Goal: Check status: Check status

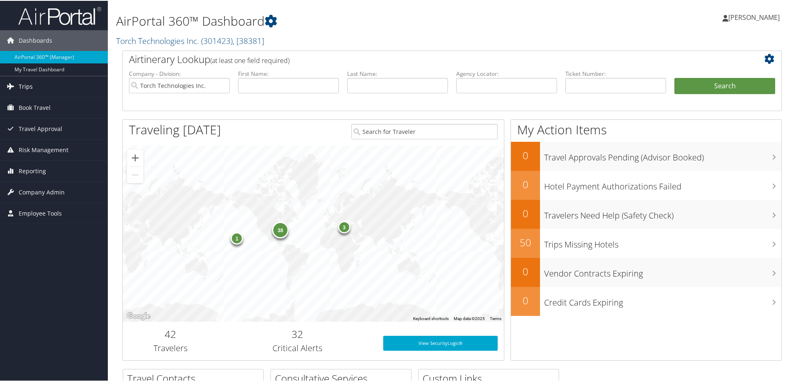
click at [23, 83] on span "Trips" at bounding box center [26, 85] width 14 height 21
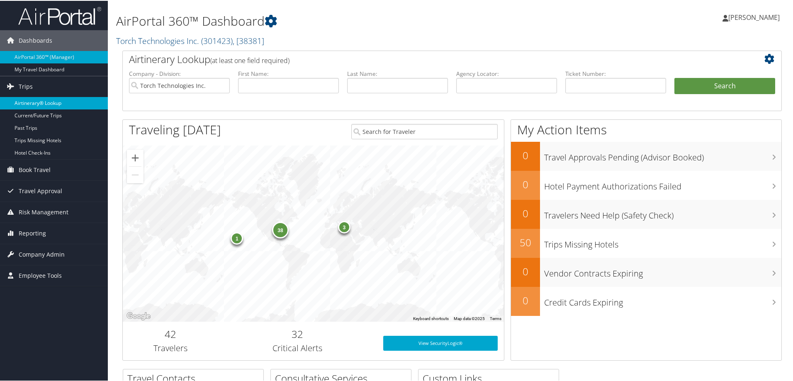
click at [28, 101] on link "Airtinerary® Lookup" at bounding box center [54, 102] width 108 height 12
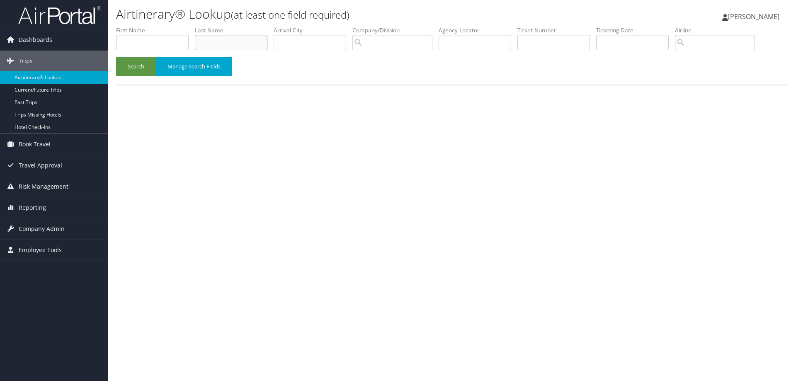
click at [210, 41] on input "text" at bounding box center [231, 42] width 73 height 15
type input "Culverwell"
click at [373, 41] on input "search" at bounding box center [393, 42] width 80 height 15
click at [391, 56] on div "Torch Technologies Inc. (301423)" at bounding box center [416, 58] width 117 height 8
type input "Torch Technologies Inc."
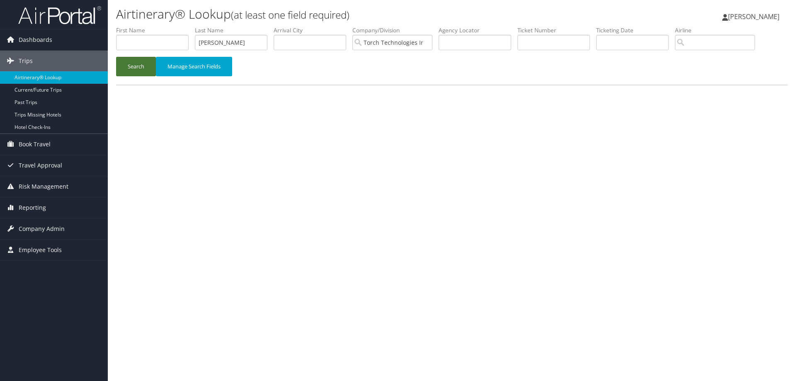
click at [134, 64] on button "Search" at bounding box center [136, 66] width 40 height 19
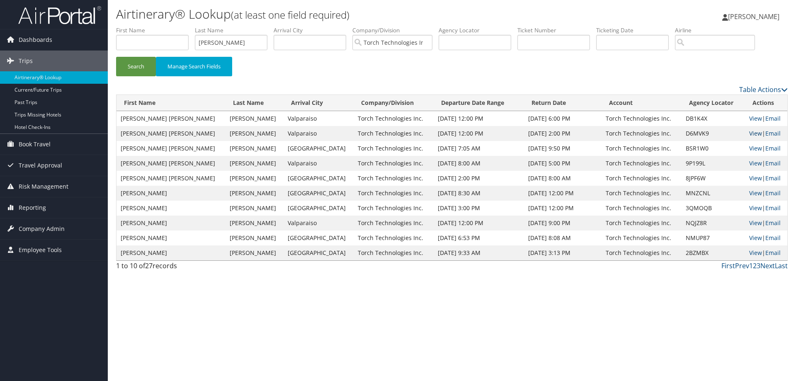
click at [750, 133] on link "View" at bounding box center [756, 133] width 13 height 8
click at [750, 118] on link "View" at bounding box center [756, 118] width 13 height 8
drag, startPoint x: 244, startPoint y: 42, endPoint x: 150, endPoint y: 42, distance: 94.2
click at [150, 26] on ul "First Name Last Name Culverwell Departure City Arrival City Company/Division To…" at bounding box center [452, 26] width 672 height 0
click at [133, 66] on button "Search" at bounding box center [136, 66] width 40 height 19
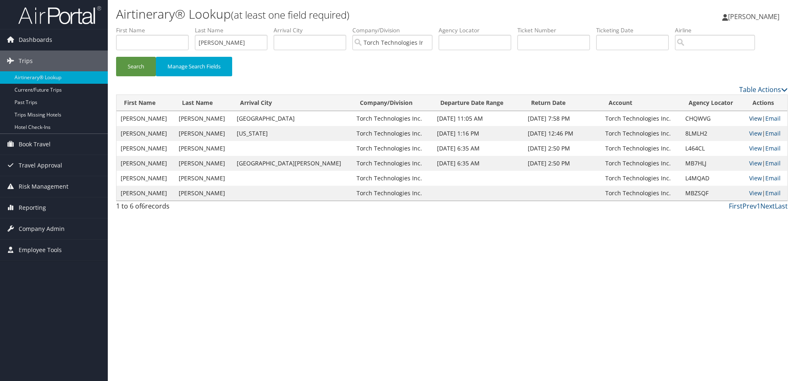
click at [750, 117] on link "View" at bounding box center [756, 118] width 13 height 8
drag, startPoint x: 245, startPoint y: 44, endPoint x: 172, endPoint y: 49, distance: 73.2
click at [174, 26] on ul "First Name Last Name Conner Departure City Arrival City Company/Division Torch …" at bounding box center [452, 26] width 672 height 0
click at [140, 68] on button "Search" at bounding box center [136, 66] width 40 height 19
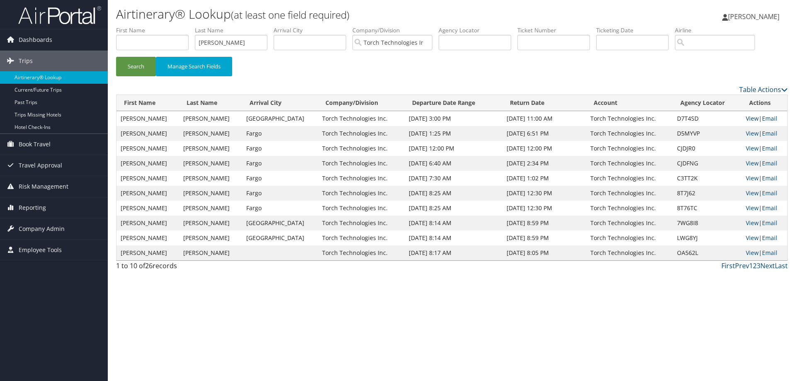
click at [748, 117] on link "View" at bounding box center [752, 118] width 13 height 8
click at [746, 132] on link "View" at bounding box center [752, 133] width 13 height 8
drag, startPoint x: 225, startPoint y: 46, endPoint x: 167, endPoint y: 49, distance: 58.6
click at [167, 26] on ul "First Name Last Name coy Departure City Arrival City Company/Division Torch Tec…" at bounding box center [452, 26] width 672 height 0
click at [140, 64] on button "Search" at bounding box center [136, 66] width 40 height 19
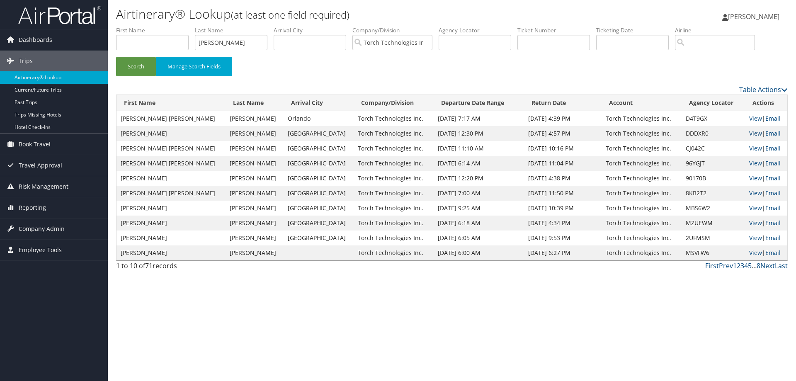
click at [750, 131] on link "View" at bounding box center [756, 133] width 13 height 8
drag, startPoint x: 229, startPoint y: 40, endPoint x: 181, endPoint y: 47, distance: 49.1
click at [181, 26] on ul "First Name Last Name Curry Departure City Arrival City Company/Division Torch T…" at bounding box center [452, 26] width 672 height 0
click at [138, 67] on button "Search" at bounding box center [136, 66] width 40 height 19
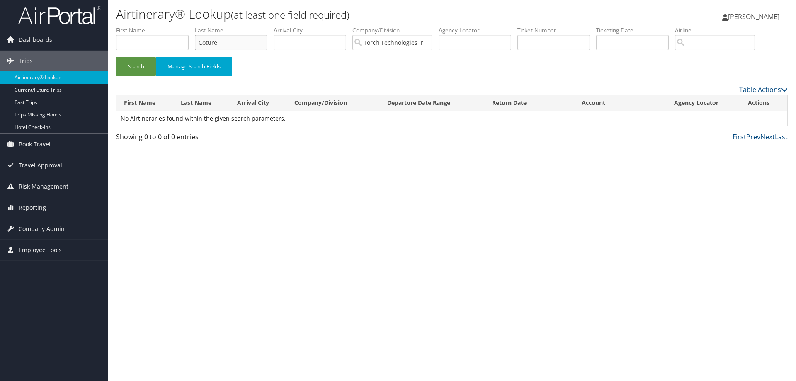
drag, startPoint x: 238, startPoint y: 44, endPoint x: 200, endPoint y: 44, distance: 37.7
click at [200, 44] on input "Coture" at bounding box center [231, 42] width 73 height 15
click at [144, 66] on button "Search" at bounding box center [136, 66] width 40 height 19
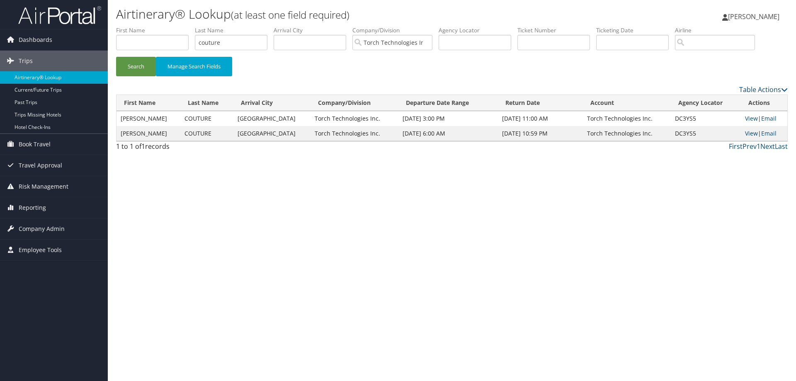
click at [745, 131] on link "View" at bounding box center [751, 133] width 13 height 8
click at [750, 117] on link "View" at bounding box center [751, 118] width 13 height 8
drag, startPoint x: 238, startPoint y: 44, endPoint x: 179, endPoint y: 46, distance: 58.9
click at [179, 26] on ul "First Name Last Name couture Departure City Arrival City Company/Division Torch…" at bounding box center [452, 26] width 672 height 0
click at [140, 68] on button "Search" at bounding box center [136, 66] width 40 height 19
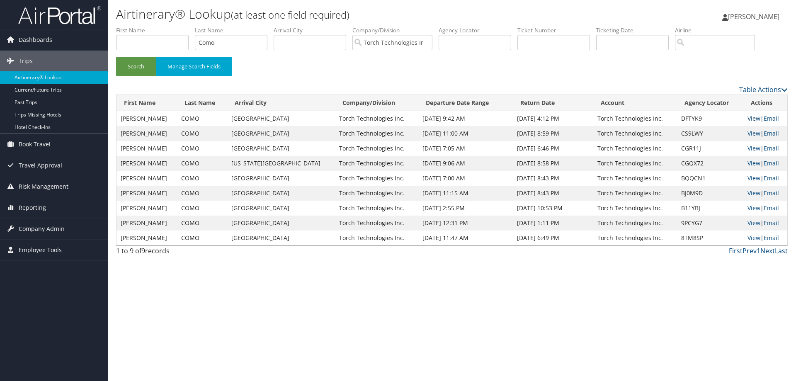
click at [748, 117] on link "View" at bounding box center [754, 118] width 13 height 8
drag, startPoint x: 249, startPoint y: 44, endPoint x: 169, endPoint y: 42, distance: 79.7
click at [169, 26] on ul "First Name Last Name Como Departure City Arrival City Company/Division Torch Te…" at bounding box center [452, 26] width 672 height 0
click at [129, 65] on button "Search" at bounding box center [136, 66] width 40 height 19
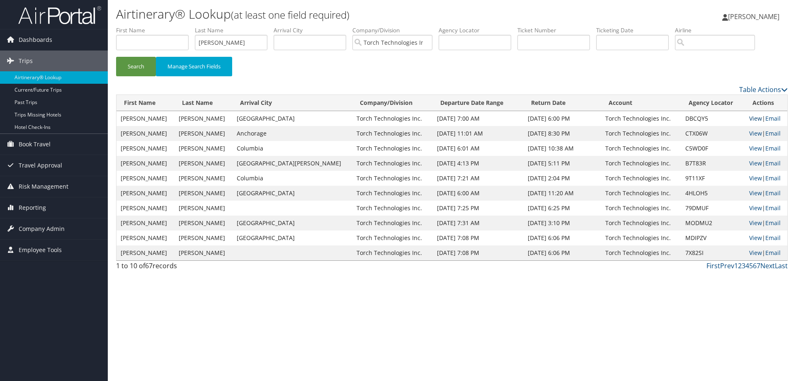
click at [750, 118] on link "View" at bounding box center [756, 118] width 13 height 8
drag, startPoint x: 250, startPoint y: 43, endPoint x: 199, endPoint y: 43, distance: 50.6
click at [199, 43] on input "Cole" at bounding box center [231, 42] width 73 height 15
click at [134, 66] on button "Search" at bounding box center [136, 66] width 40 height 19
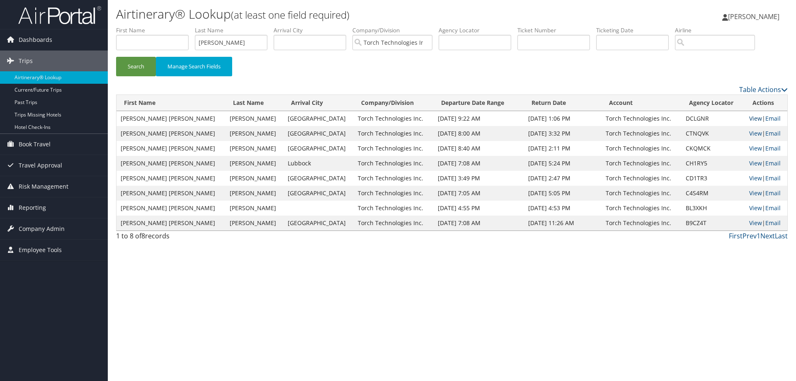
click at [750, 118] on link "View" at bounding box center [756, 118] width 13 height 8
drag, startPoint x: 242, startPoint y: 45, endPoint x: 175, endPoint y: 47, distance: 67.2
click at [175, 26] on ul "First Name Last Name Clemmer Departure City Arrival City Company/Division Torch…" at bounding box center [452, 26] width 672 height 0
click at [138, 64] on button "Search" at bounding box center [136, 66] width 40 height 19
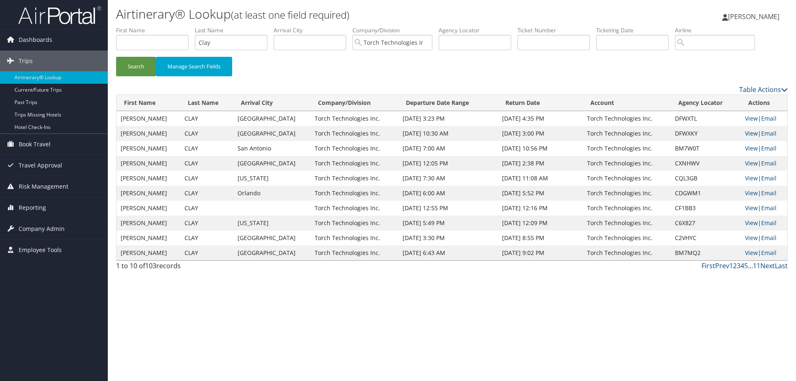
click at [747, 134] on link "View" at bounding box center [751, 133] width 13 height 8
click at [750, 119] on link "View" at bounding box center [751, 118] width 13 height 8
drag, startPoint x: 221, startPoint y: 41, endPoint x: 187, endPoint y: 46, distance: 34.7
click at [187, 26] on ul "First Name Last Name Clay Departure City Arrival City Company/Division Torch Te…" at bounding box center [452, 26] width 672 height 0
click at [134, 67] on button "Search" at bounding box center [136, 66] width 40 height 19
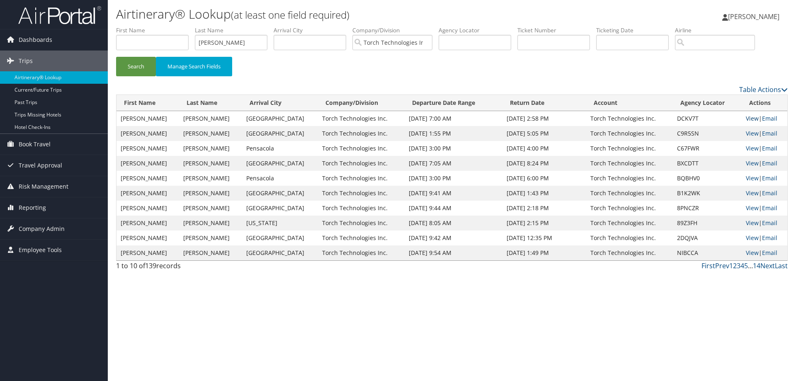
click at [749, 117] on link "View" at bounding box center [752, 118] width 13 height 8
click at [248, 36] on input "Ciccarelli" at bounding box center [231, 42] width 73 height 15
drag, startPoint x: 241, startPoint y: 44, endPoint x: 175, endPoint y: 46, distance: 66.8
click at [175, 26] on ul "First Name Last Name Ciccarelli Departure City Arrival City Company/Division To…" at bounding box center [452, 26] width 672 height 0
drag, startPoint x: 134, startPoint y: 63, endPoint x: 129, endPoint y: 61, distance: 5.4
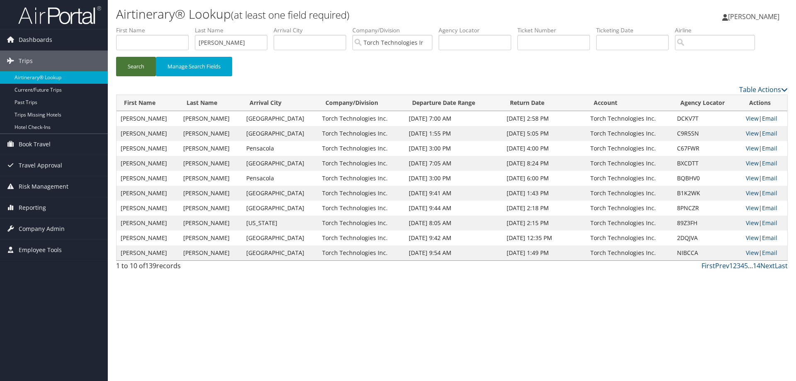
click at [134, 63] on button "Search" at bounding box center [136, 66] width 40 height 19
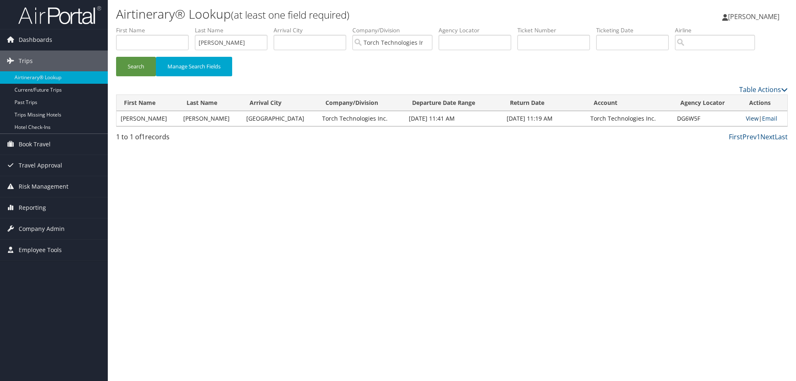
click at [746, 118] on link "View" at bounding box center [752, 118] width 13 height 8
drag, startPoint x: 253, startPoint y: 43, endPoint x: 176, endPoint y: 47, distance: 77.3
click at [177, 26] on ul "First Name Last Name Christopherson Departure City Arrival City Company/Divisio…" at bounding box center [452, 26] width 672 height 0
click at [145, 66] on button "Search" at bounding box center [136, 66] width 40 height 19
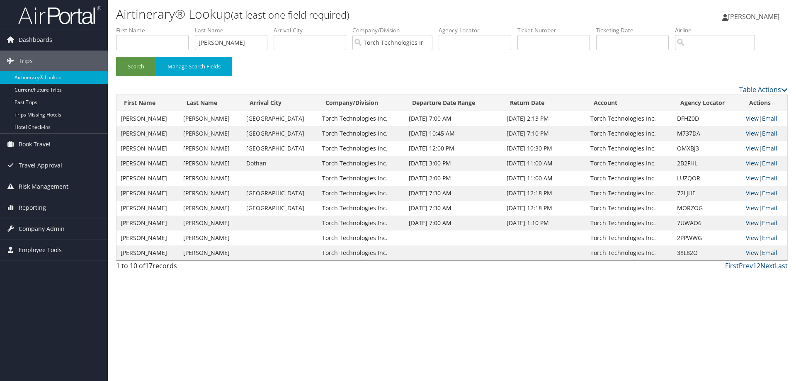
click at [749, 117] on link "View" at bounding box center [752, 118] width 13 height 8
drag, startPoint x: 233, startPoint y: 42, endPoint x: 156, endPoint y: 56, distance: 78.1
click at [160, 57] on form "First Name Last Name Carter Departure City Arrival City Company/Division Torch …" at bounding box center [452, 55] width 672 height 58
click at [136, 66] on button "Search" at bounding box center [136, 66] width 40 height 19
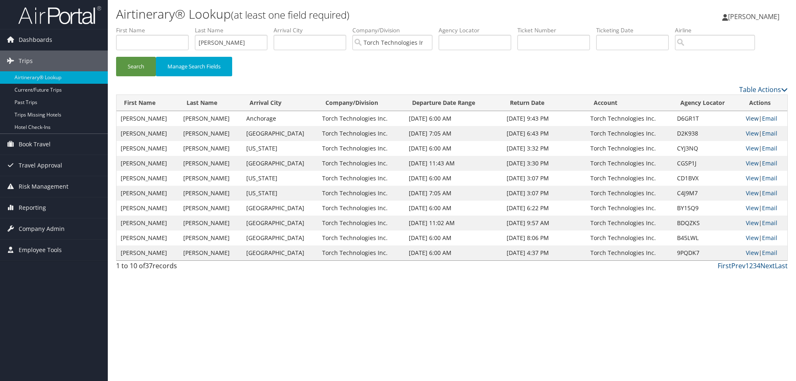
click at [747, 119] on link "View" at bounding box center [752, 118] width 13 height 8
drag, startPoint x: 241, startPoint y: 44, endPoint x: 178, endPoint y: 48, distance: 63.2
click at [178, 26] on ul "First Name Last Name Carden Departure City Arrival City Company/Division Torch …" at bounding box center [452, 26] width 672 height 0
click at [134, 66] on button "Search" at bounding box center [136, 66] width 40 height 19
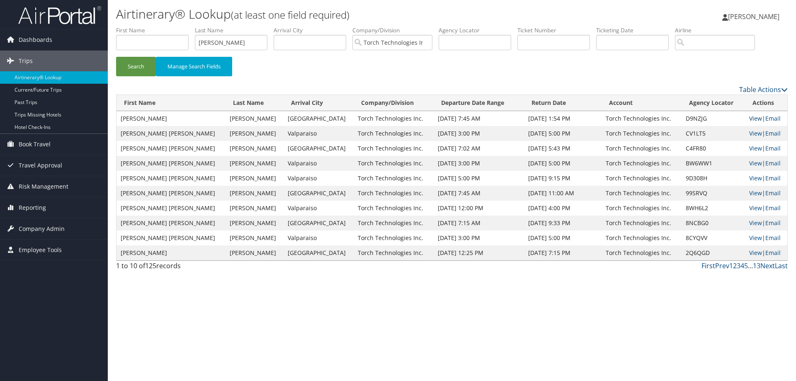
click at [750, 117] on link "View" at bounding box center [756, 118] width 13 height 8
drag, startPoint x: 239, startPoint y: 42, endPoint x: 148, endPoint y: 44, distance: 91.7
click at [148, 26] on ul "First Name Last Name Campbell Departure City Arrival City Company/Division Torc…" at bounding box center [452, 26] width 672 height 0
click at [138, 65] on button "Search" at bounding box center [136, 66] width 40 height 19
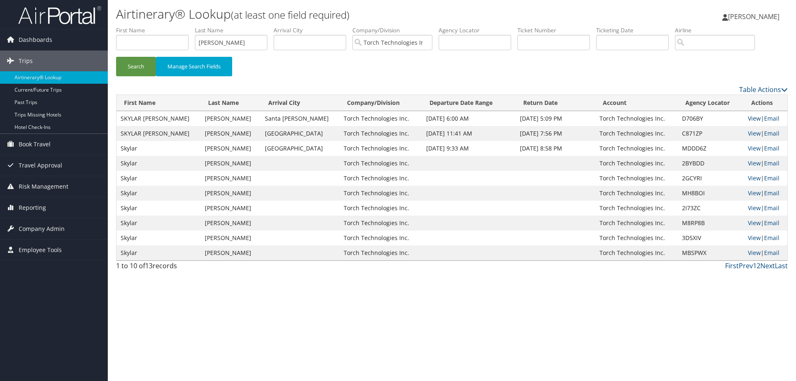
click at [748, 116] on link "View" at bounding box center [754, 118] width 13 height 8
drag, startPoint x: 238, startPoint y: 43, endPoint x: 159, endPoint y: 53, distance: 79.8
click at [159, 26] on ul "First Name Last Name Caldwell Departure City Arrival City Company/Division Torc…" at bounding box center [452, 26] width 672 height 0
click at [142, 65] on button "Search" at bounding box center [136, 66] width 40 height 19
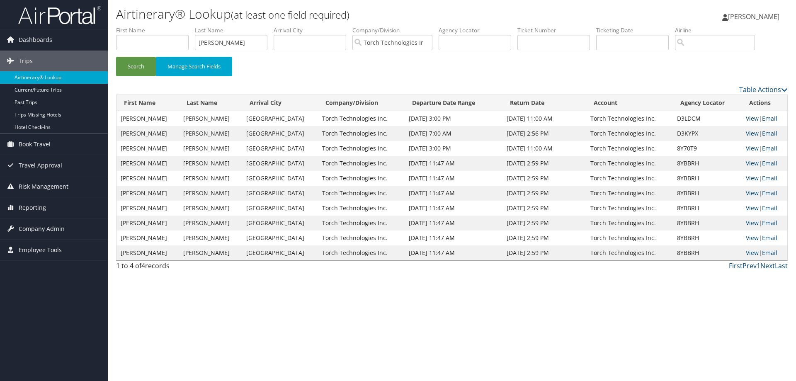
click at [749, 118] on link "View" at bounding box center [752, 118] width 13 height 8
drag, startPoint x: 229, startPoint y: 43, endPoint x: 191, endPoint y: 46, distance: 38.7
click at [191, 26] on ul "First Name Last Name Dockery Departure City Arrival City Company/Division Torch…" at bounding box center [452, 26] width 672 height 0
click at [137, 66] on button "Search" at bounding box center [136, 66] width 40 height 19
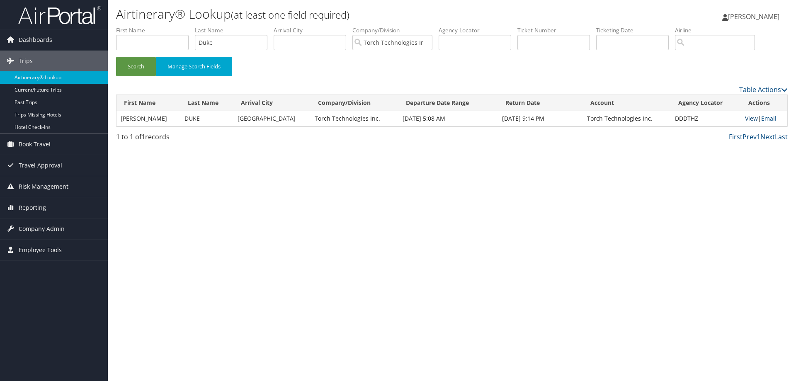
click at [749, 119] on link "View" at bounding box center [751, 118] width 13 height 8
drag, startPoint x: 240, startPoint y: 41, endPoint x: 176, endPoint y: 49, distance: 64.4
click at [176, 26] on ul "First Name Last Name Duke Departure City Arrival City Company/Division Torch Te…" at bounding box center [452, 26] width 672 height 0
click at [142, 68] on button "Search" at bounding box center [136, 66] width 40 height 19
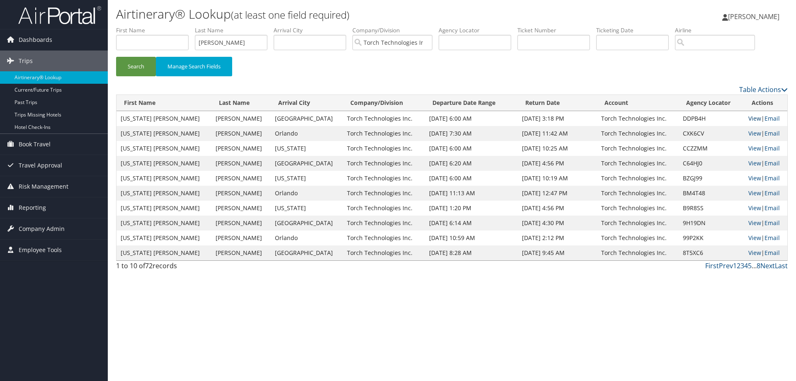
click at [749, 117] on link "View" at bounding box center [755, 118] width 13 height 8
drag, startPoint x: 236, startPoint y: 44, endPoint x: 187, endPoint y: 49, distance: 49.2
click at [187, 26] on ul "First Name Last Name Drake Departure City Arrival City Company/Division Torch T…" at bounding box center [452, 26] width 672 height 0
click at [148, 65] on button "Search" at bounding box center [136, 66] width 40 height 19
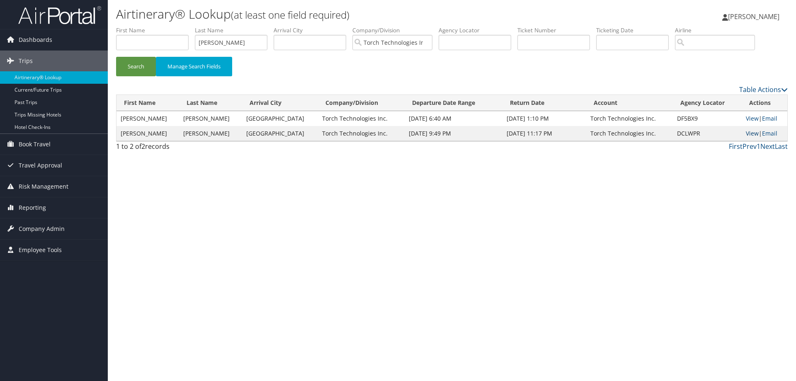
click at [747, 131] on link "View" at bounding box center [752, 133] width 13 height 8
click at [747, 119] on link "View" at bounding box center [752, 118] width 13 height 8
click at [746, 134] on link "View" at bounding box center [752, 133] width 13 height 8
drag, startPoint x: 235, startPoint y: 44, endPoint x: 166, endPoint y: 45, distance: 69.3
click at [168, 26] on ul "First Name Last Name doud Departure City Arrival City Company/Division Torch Te…" at bounding box center [452, 26] width 672 height 0
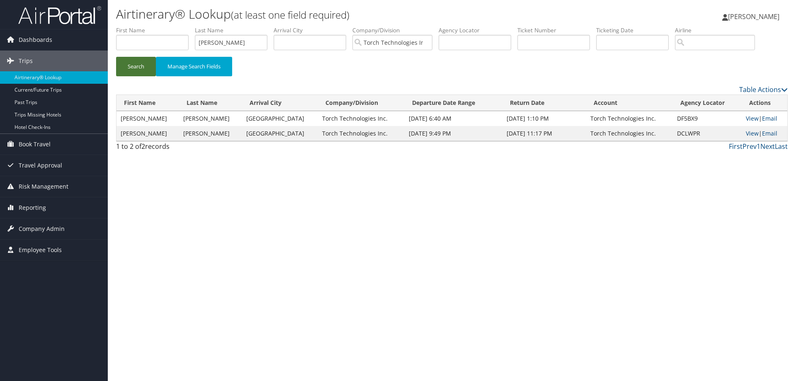
click at [139, 70] on button "Search" at bounding box center [136, 66] width 40 height 19
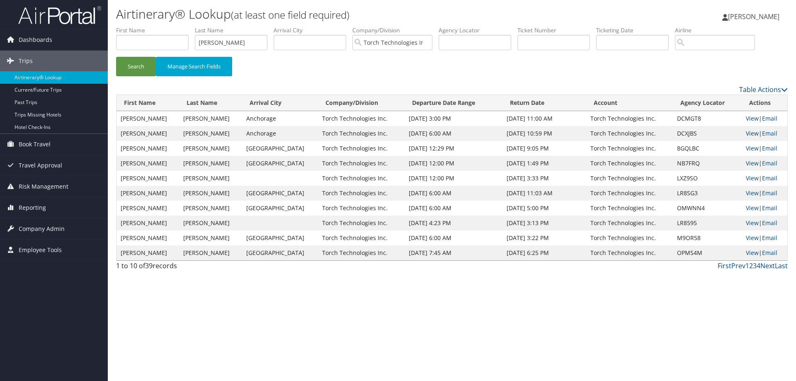
click at [750, 131] on link "View" at bounding box center [752, 133] width 13 height 8
click at [747, 117] on link "View" at bounding box center [752, 118] width 13 height 8
drag, startPoint x: 243, startPoint y: 47, endPoint x: 183, endPoint y: 47, distance: 59.3
click at [185, 26] on ul "First Name Last Name dodgen Departure City Arrival City Company/Division Torch …" at bounding box center [452, 26] width 672 height 0
click at [141, 69] on button "Search" at bounding box center [136, 66] width 40 height 19
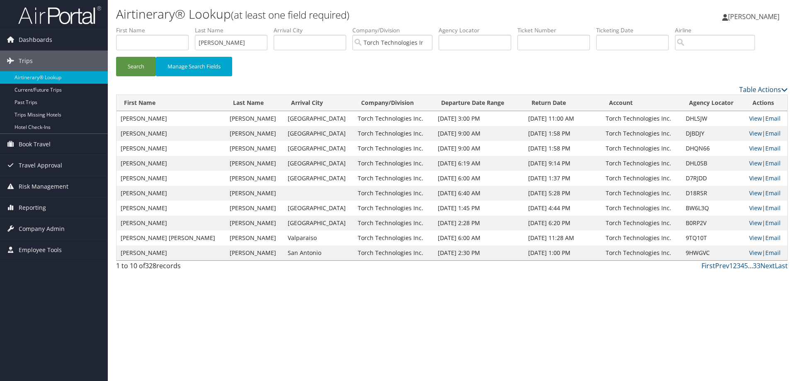
click at [750, 178] on link "View" at bounding box center [756, 178] width 13 height 8
click at [750, 161] on link "View" at bounding box center [756, 163] width 13 height 8
click at [750, 148] on link "View" at bounding box center [756, 148] width 13 height 8
click at [750, 131] on link "View" at bounding box center [756, 133] width 13 height 8
drag, startPoint x: 228, startPoint y: 44, endPoint x: 183, endPoint y: 46, distance: 44.8
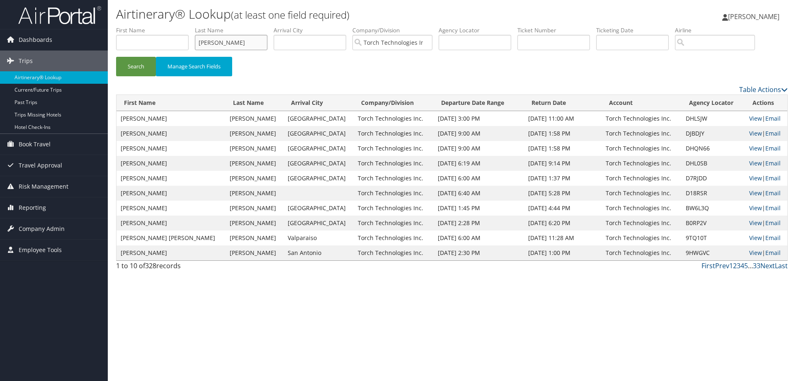
click at [183, 26] on ul "First Name Last Name Davis Departure City Arrival City Company/Division Torch T…" at bounding box center [452, 26] width 672 height 0
click at [136, 68] on button "Search" at bounding box center [136, 66] width 40 height 19
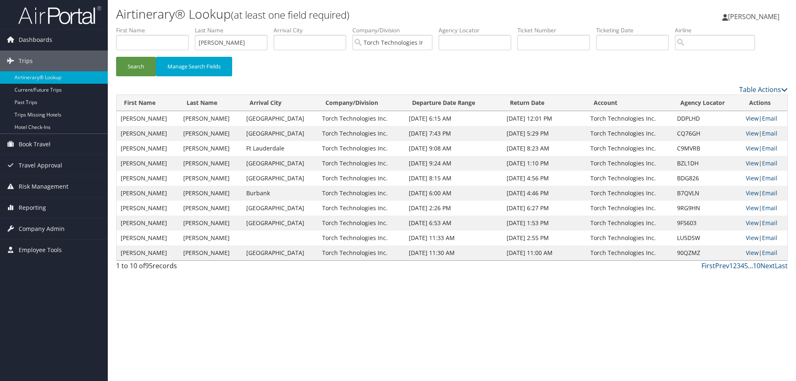
click at [750, 117] on link "View" at bounding box center [752, 118] width 13 height 8
drag, startPoint x: 240, startPoint y: 44, endPoint x: 181, endPoint y: 47, distance: 59.4
click at [181, 26] on ul "First Name Last Name Edwards Departure City Arrival City Company/Division Torch…" at bounding box center [452, 26] width 672 height 0
click at [130, 67] on button "Search" at bounding box center [136, 66] width 40 height 19
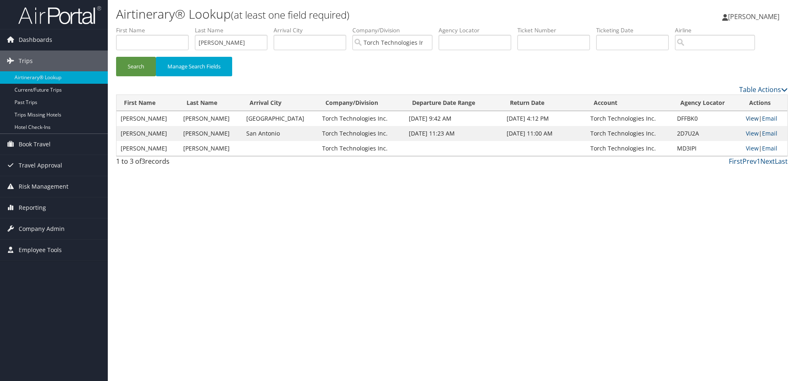
click at [750, 121] on link "View" at bounding box center [752, 118] width 13 height 8
drag, startPoint x: 236, startPoint y: 43, endPoint x: 179, endPoint y: 46, distance: 57.3
click at [179, 26] on ul "First Name Last Name eaton Departure City Arrival City Company/Division Torch T…" at bounding box center [452, 26] width 672 height 0
click at [141, 66] on button "Search" at bounding box center [136, 66] width 40 height 19
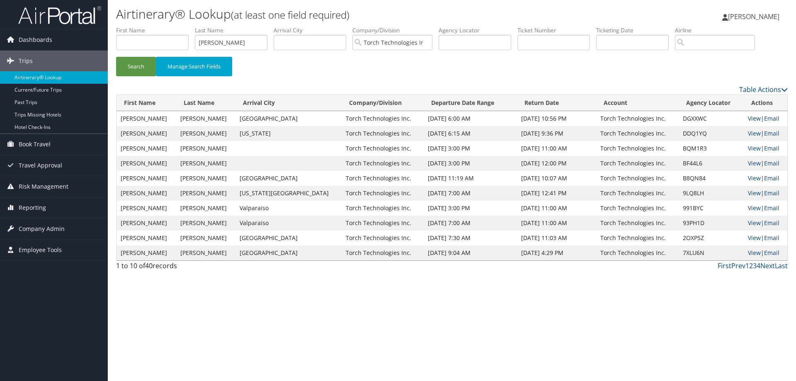
click at [750, 119] on link "View" at bounding box center [754, 118] width 13 height 8
drag, startPoint x: 221, startPoint y: 42, endPoint x: 179, endPoint y: 50, distance: 42.2
click at [179, 26] on ul "First Name Last Name finley Departure City Arrival City Company/Division Torch …" at bounding box center [452, 26] width 672 height 0
click at [141, 67] on button "Search" at bounding box center [136, 66] width 40 height 19
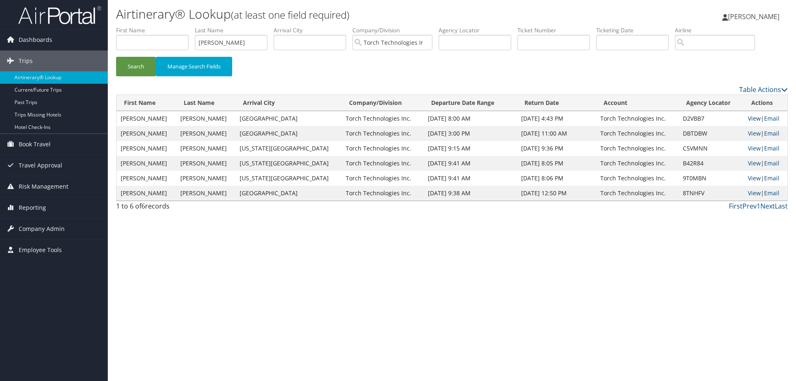
click at [749, 120] on link "View" at bounding box center [754, 118] width 13 height 8
click at [749, 132] on link "View" at bounding box center [754, 133] width 13 height 8
drag, startPoint x: 232, startPoint y: 44, endPoint x: 192, endPoint y: 46, distance: 39.9
click at [192, 26] on ul "First Name Last Name fowkes Departure City Arrival City Company/Division Torch …" at bounding box center [452, 26] width 672 height 0
click at [138, 63] on button "Search" at bounding box center [136, 66] width 40 height 19
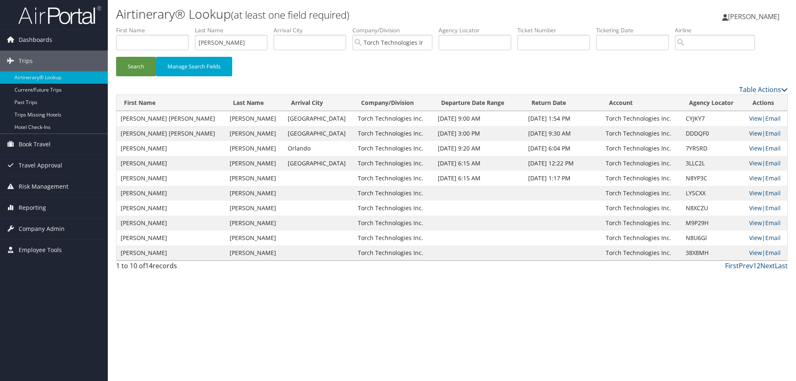
click at [750, 132] on link "View" at bounding box center [756, 133] width 13 height 8
drag, startPoint x: 228, startPoint y: 43, endPoint x: 169, endPoint y: 44, distance: 58.5
click at [175, 26] on ul "First Name Last Name Foster Departure City Arrival City Company/Division Torch …" at bounding box center [452, 26] width 672 height 0
click at [122, 64] on button "Search" at bounding box center [136, 66] width 40 height 19
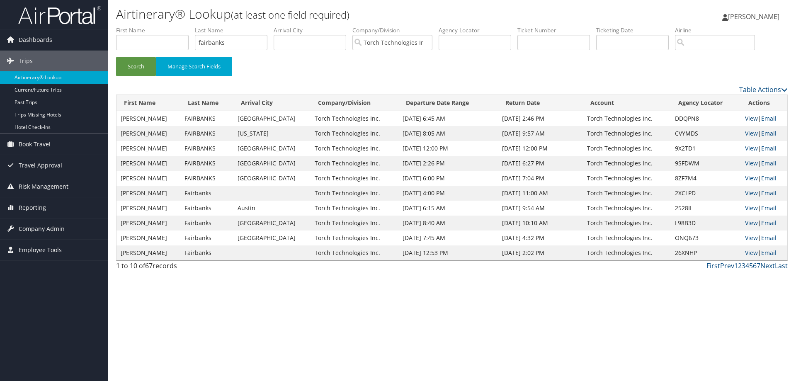
click at [747, 117] on link "View" at bounding box center [751, 118] width 13 height 8
drag, startPoint x: 236, startPoint y: 44, endPoint x: 170, endPoint y: 53, distance: 66.6
click at [171, 26] on ul "First Name Last Name fairbanks Departure City Arrival City Company/Division Tor…" at bounding box center [452, 26] width 672 height 0
type input "Ferry"
click at [138, 62] on button "Search" at bounding box center [136, 66] width 40 height 19
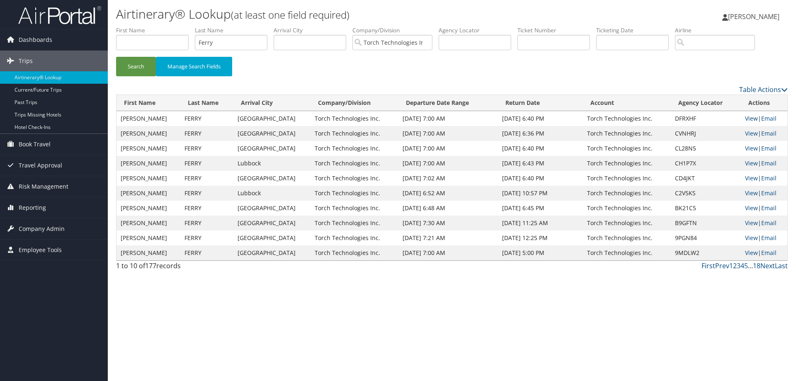
click at [748, 118] on link "View" at bounding box center [751, 118] width 13 height 8
click at [752, 17] on span "[PERSON_NAME]" at bounding box center [753, 16] width 51 height 9
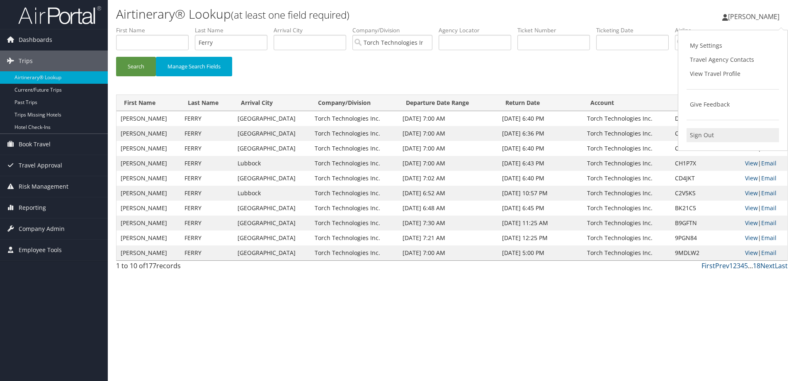
click at [704, 134] on link "Sign Out" at bounding box center [733, 135] width 92 height 14
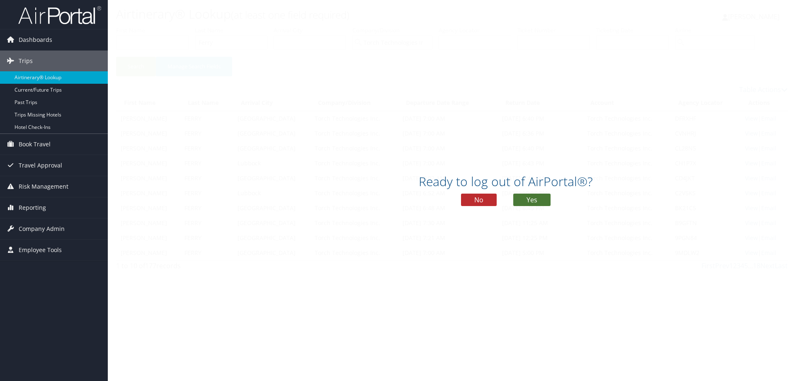
click at [527, 200] on button "Yes" at bounding box center [532, 200] width 37 height 12
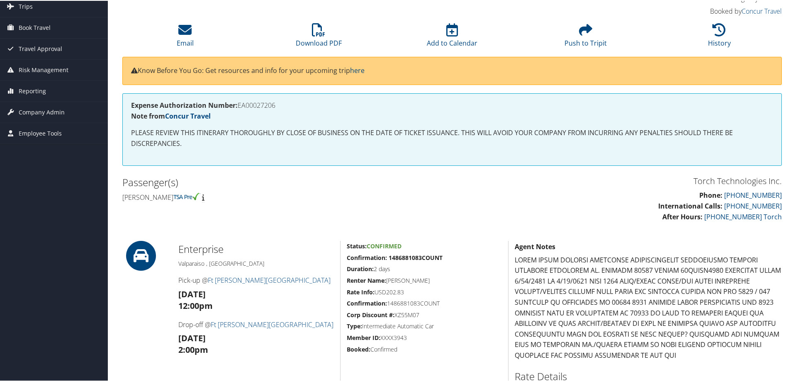
scroll to position [41, 0]
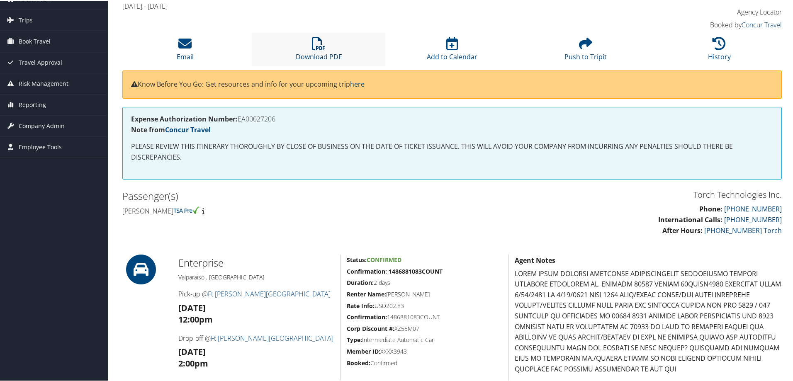
click at [314, 46] on icon at bounding box center [318, 42] width 13 height 13
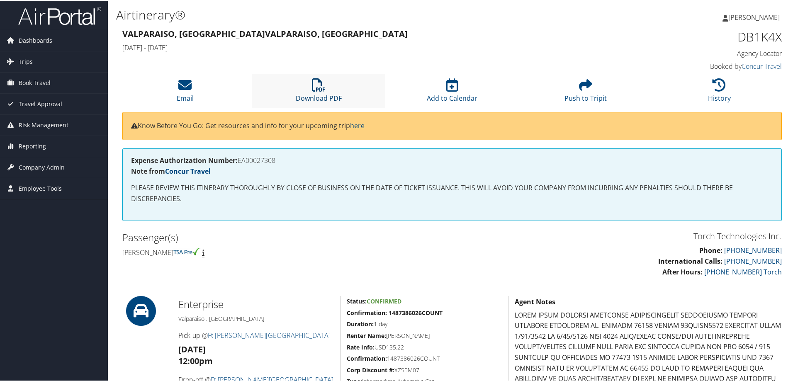
click at [320, 85] on icon at bounding box center [318, 84] width 13 height 13
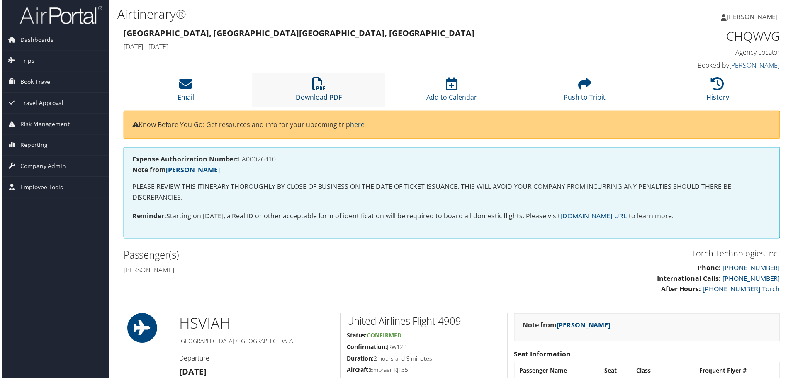
click at [314, 87] on icon at bounding box center [318, 84] width 13 height 13
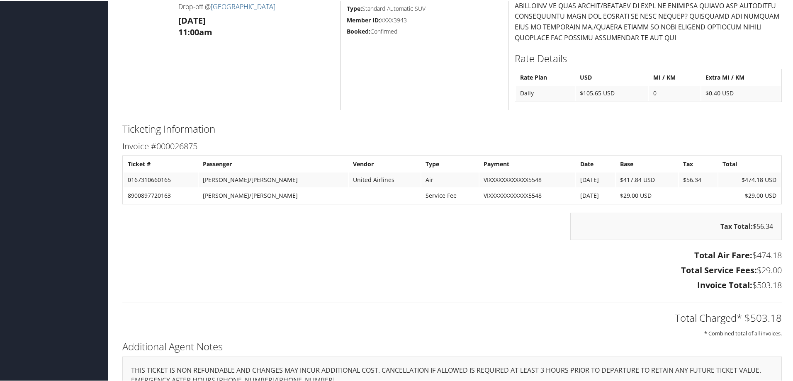
scroll to position [1037, 0]
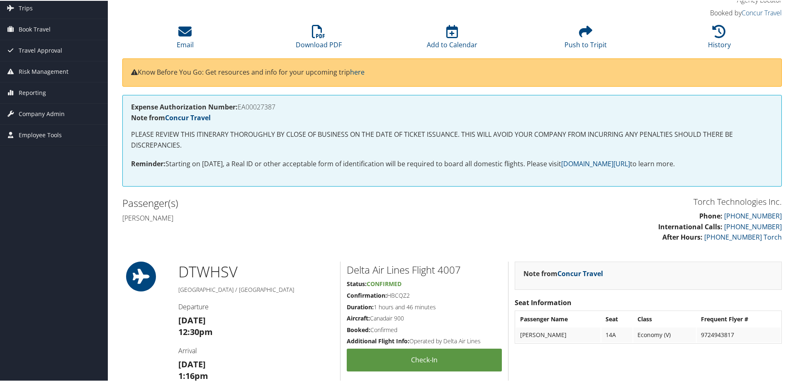
scroll to position [44, 0]
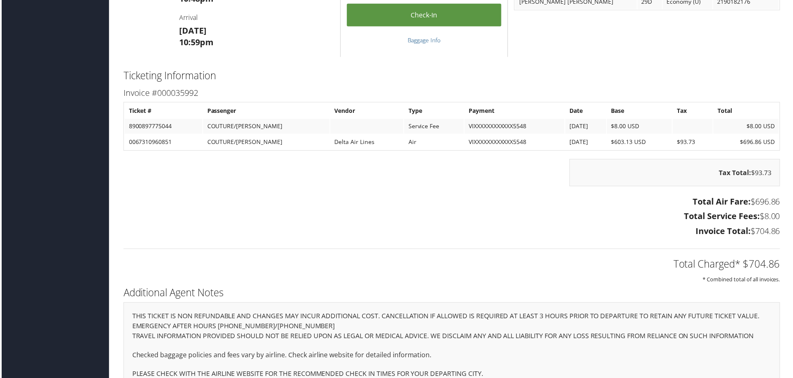
scroll to position [1117, 0]
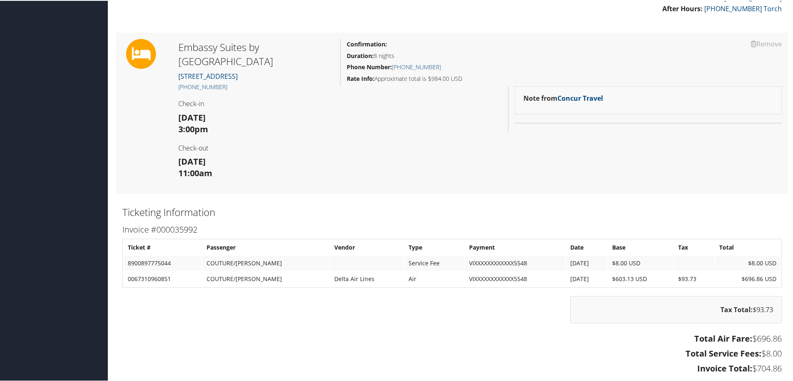
scroll to position [249, 0]
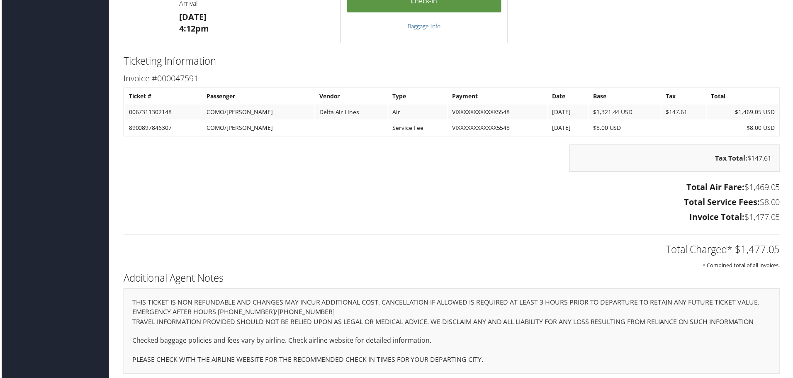
scroll to position [1376, 0]
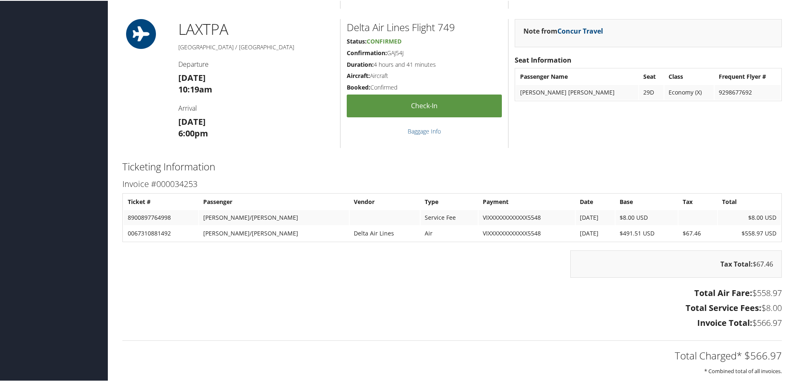
scroll to position [802, 0]
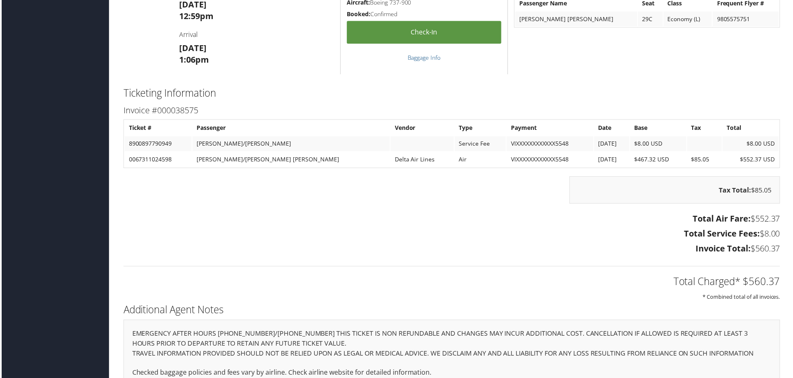
scroll to position [1177, 0]
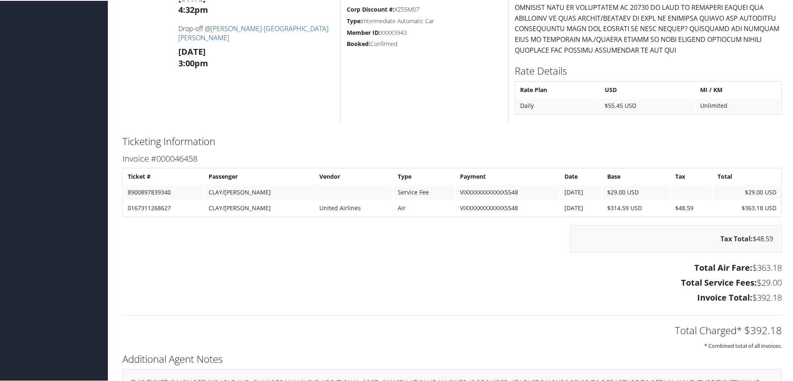
scroll to position [679, 0]
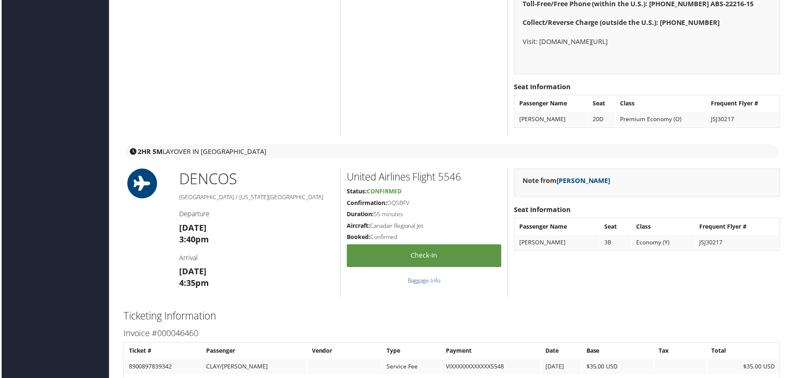
scroll to position [1452, 0]
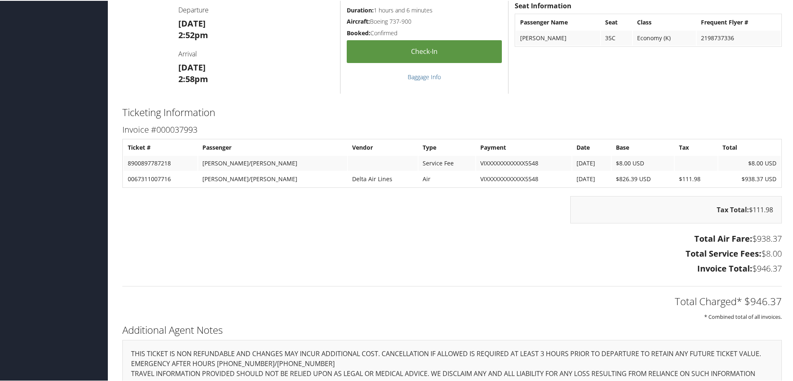
scroll to position [1199, 0]
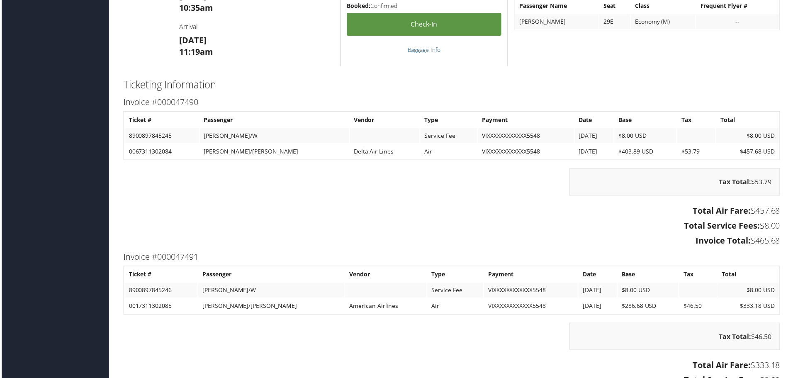
scroll to position [995, 0]
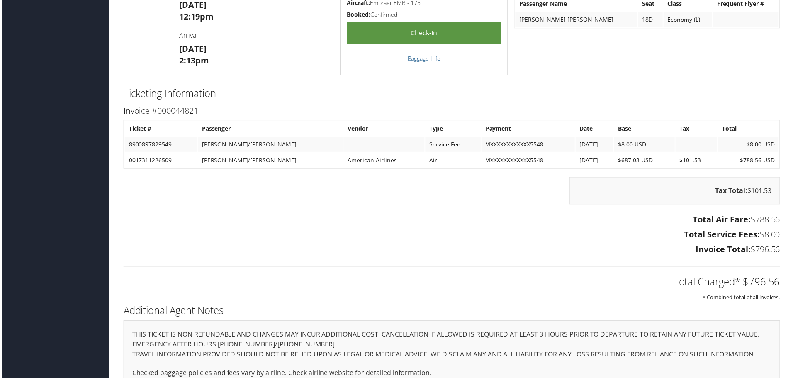
scroll to position [973, 0]
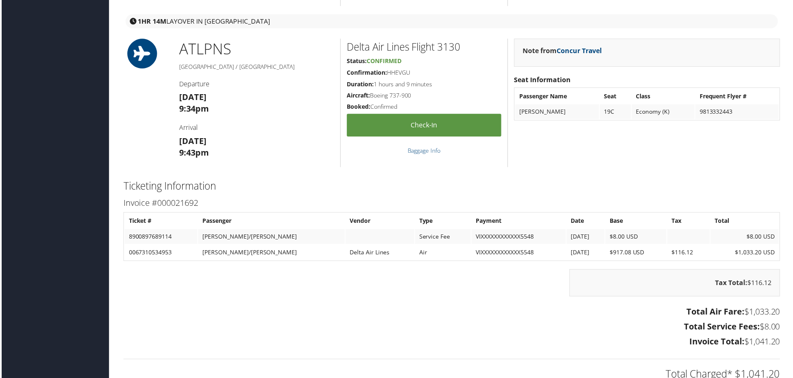
scroll to position [1699, 0]
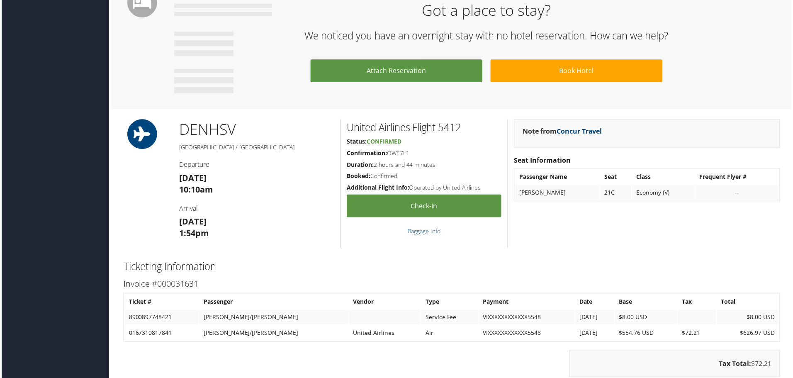
scroll to position [456, 0]
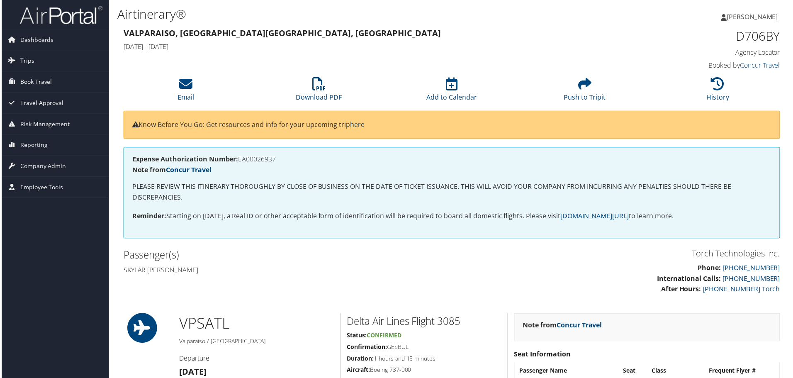
click at [363, 226] on div "Expense Authorization Number: EA00026937 Note from Concur Travel PLEASE REVIEW …" at bounding box center [452, 194] width 660 height 92
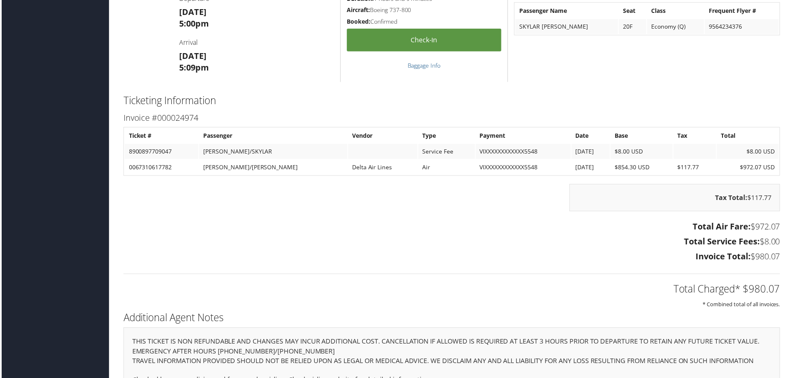
scroll to position [1286, 0]
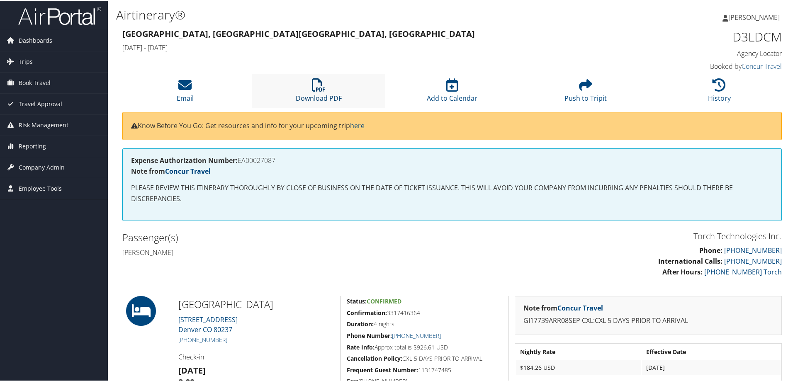
click at [316, 87] on icon at bounding box center [318, 84] width 13 height 13
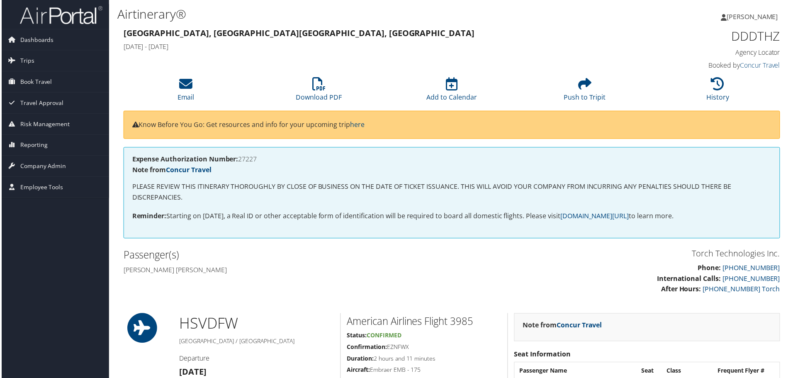
click at [385, 264] on div "Passenger(s) Gregory randall ii Duke" at bounding box center [284, 263] width 336 height 31
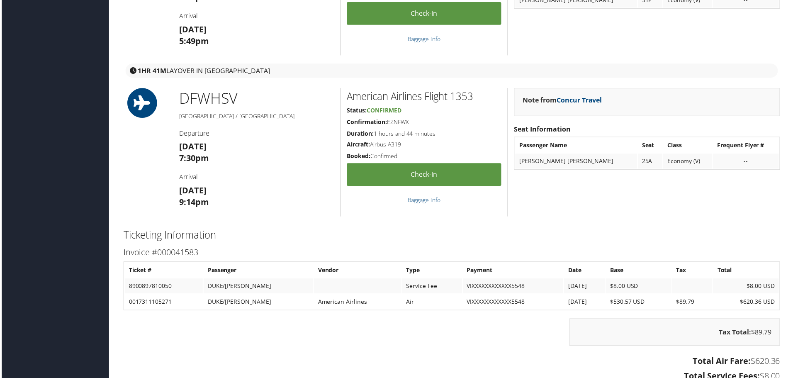
scroll to position [1120, 0]
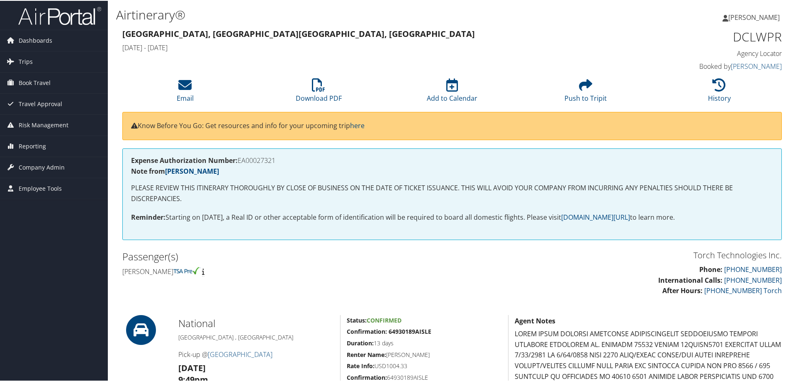
click at [260, 187] on p "PLEASE REVIEW THIS ITINERARY THOROUGHLY BY CLOSE OF BUSINESS ON THE DATE OF TIC…" at bounding box center [452, 192] width 642 height 21
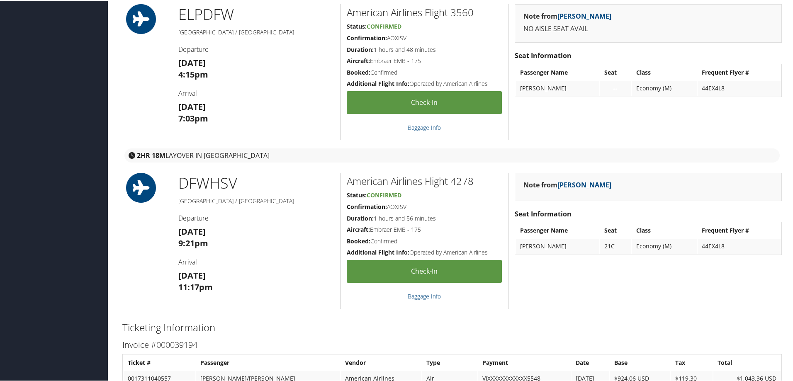
scroll to position [664, 0]
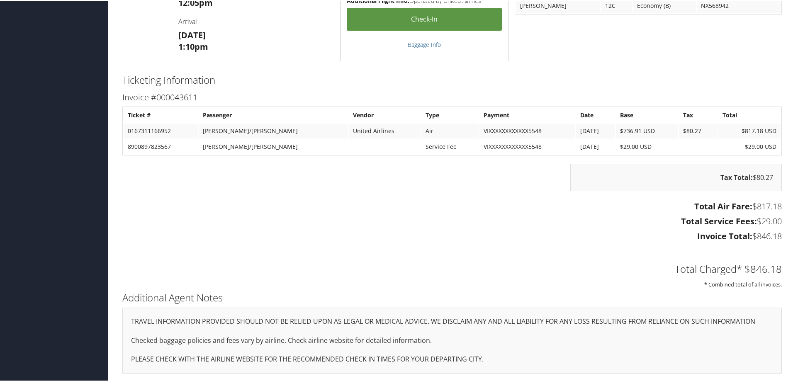
scroll to position [492, 0]
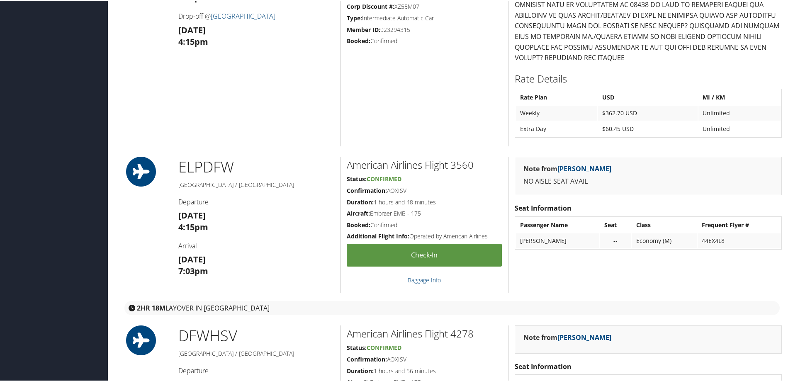
scroll to position [332, 0]
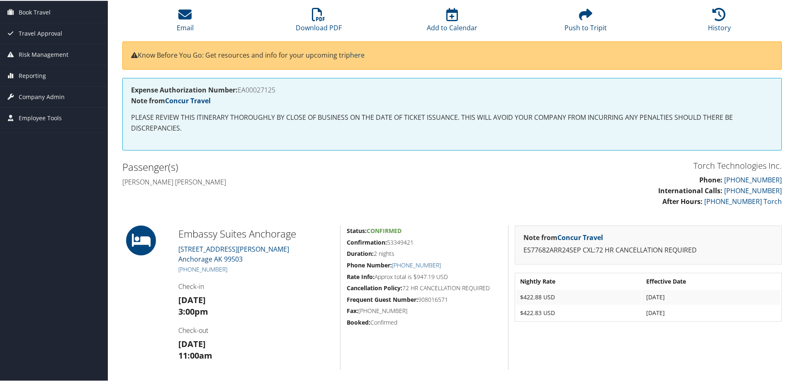
scroll to position [41, 0]
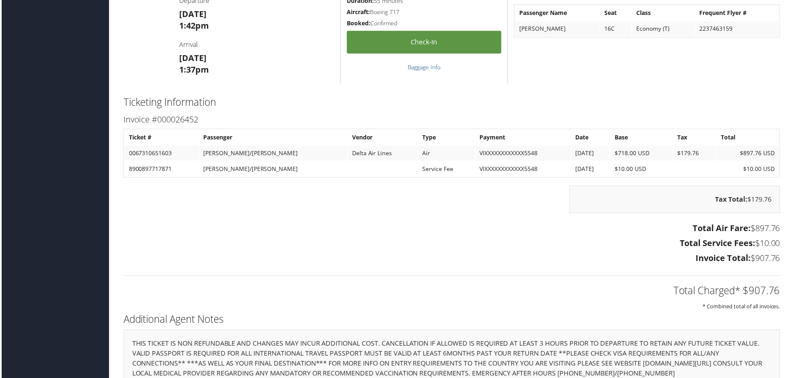
scroll to position [1937, 0]
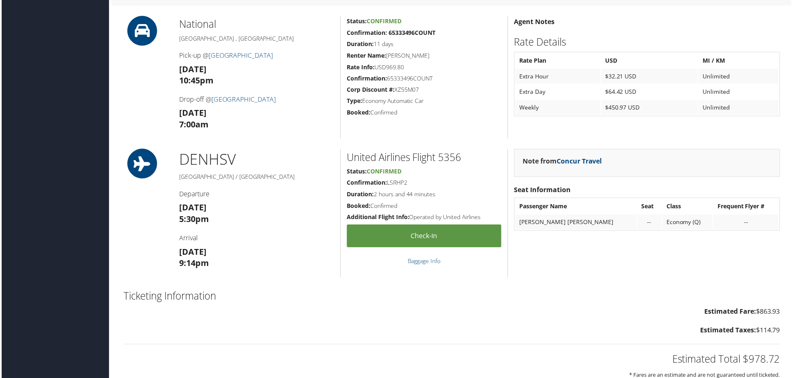
scroll to position [839, 0]
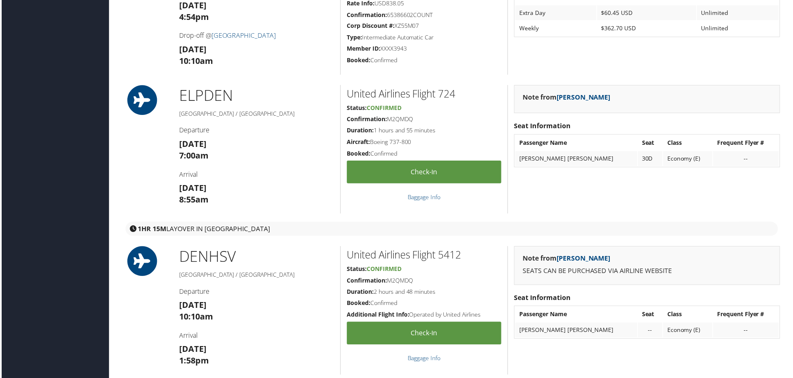
scroll to position [902, 0]
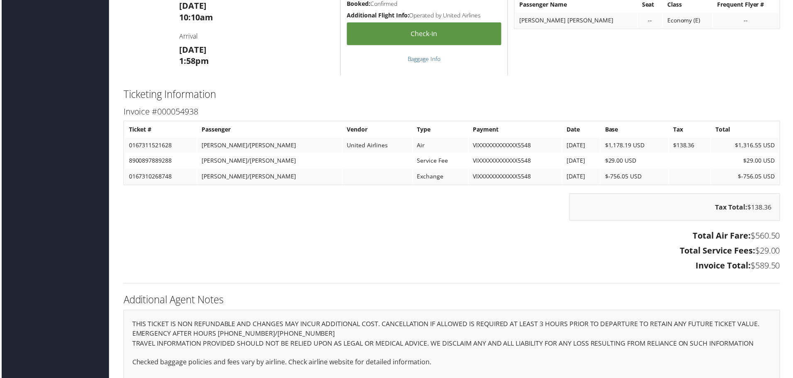
scroll to position [1157, 0]
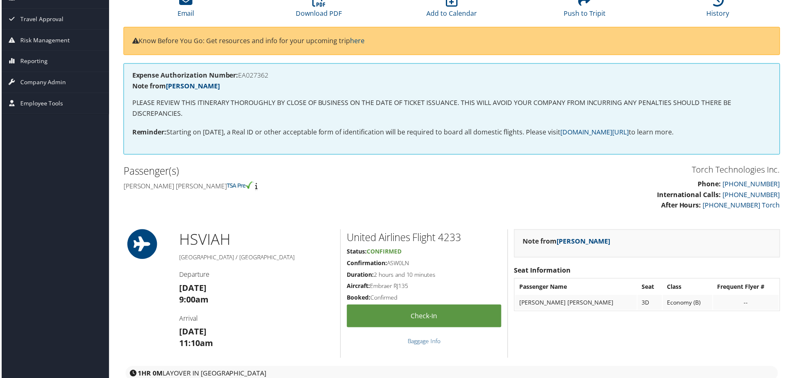
scroll to position [0, 0]
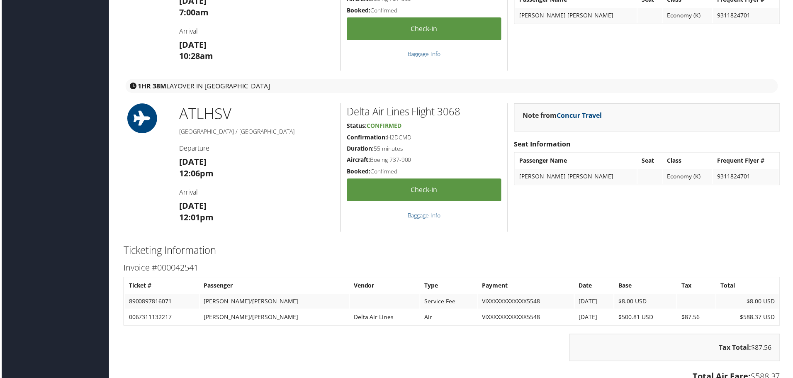
scroll to position [830, 0]
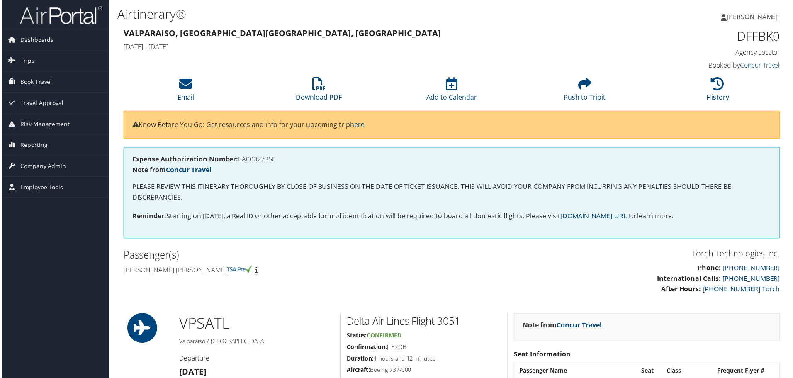
click at [511, 268] on p "Phone: 800-251-9691 International Calls: 801-997-8688 After Hours: 256- 932-360…" at bounding box center [620, 280] width 324 height 32
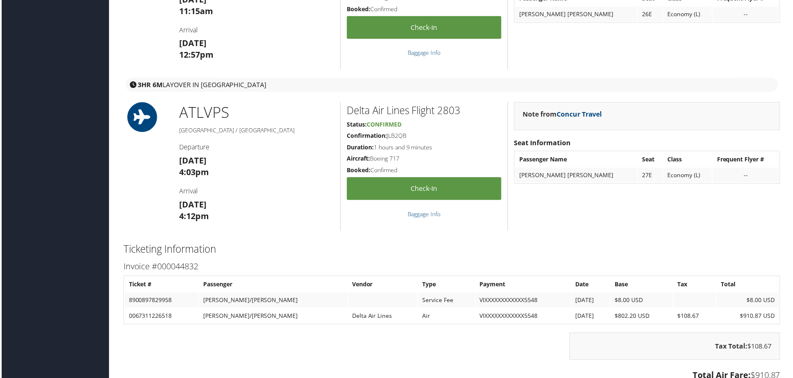
scroll to position [995, 0]
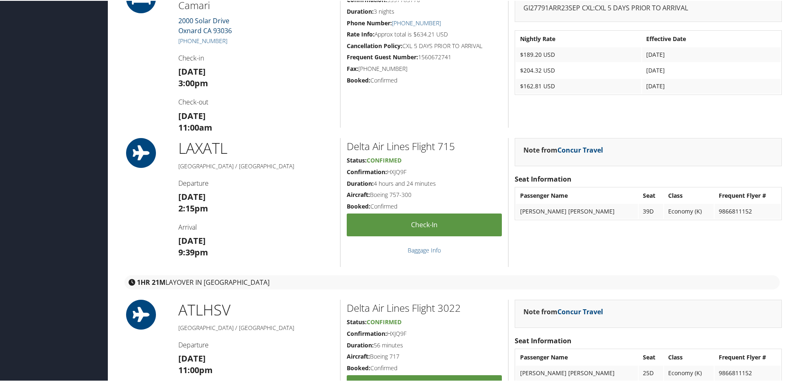
scroll to position [830, 0]
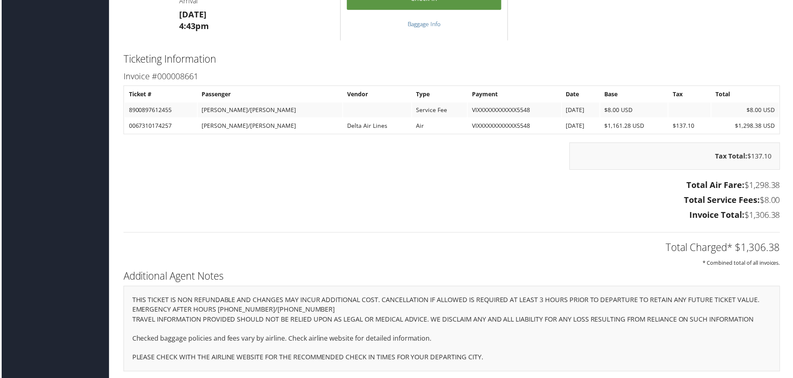
scroll to position [1195, 0]
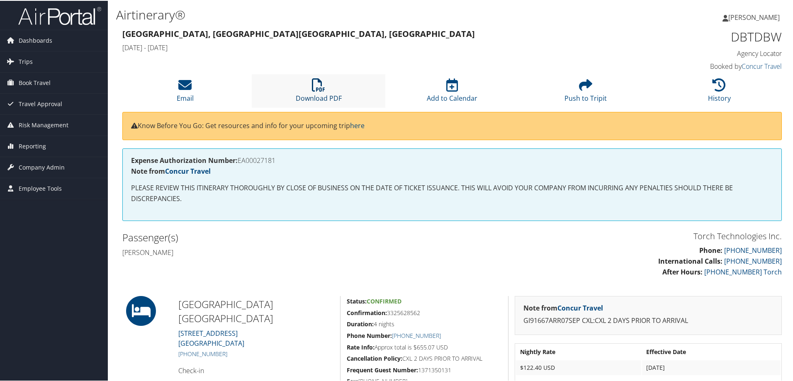
click at [318, 87] on icon at bounding box center [318, 84] width 13 height 13
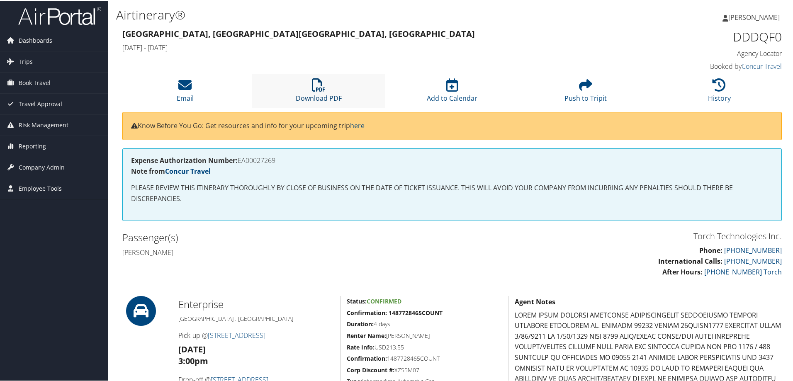
click at [318, 85] on icon at bounding box center [318, 84] width 13 height 13
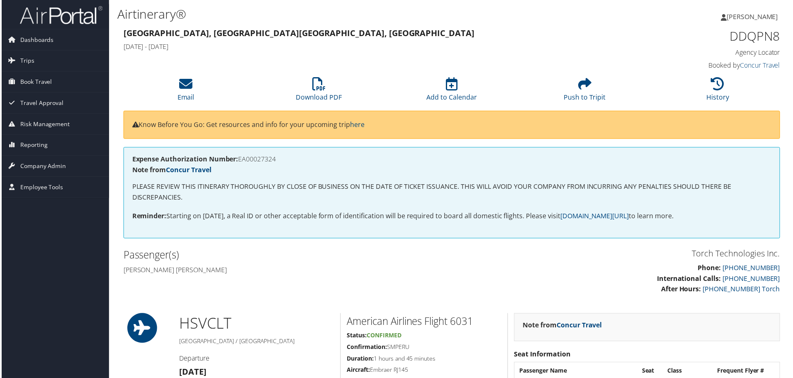
click at [418, 202] on p "PLEASE REVIEW THIS ITINERARY THOROUGHLY BY CLOSE OF BUSINESS ON THE DATE OF TIC…" at bounding box center [452, 192] width 642 height 21
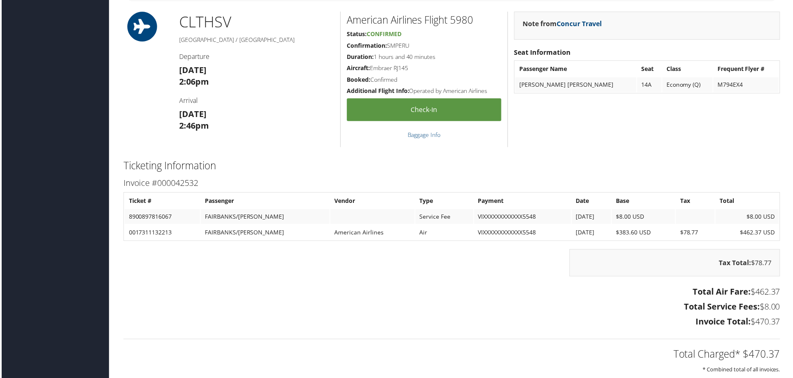
scroll to position [913, 0]
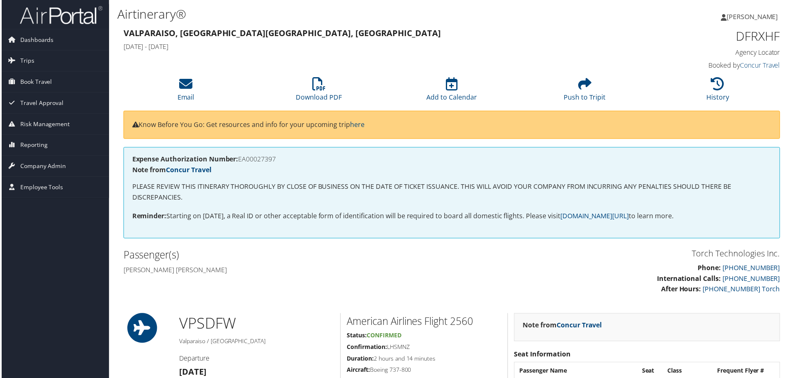
click at [302, 260] on h2 "Passenger(s)" at bounding box center [284, 256] width 324 height 14
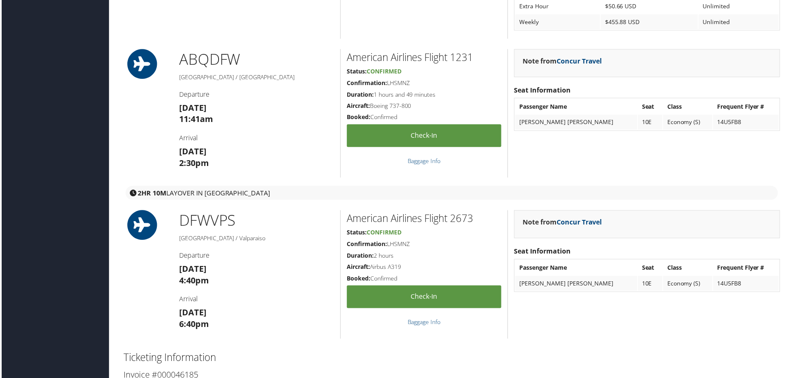
scroll to position [1078, 0]
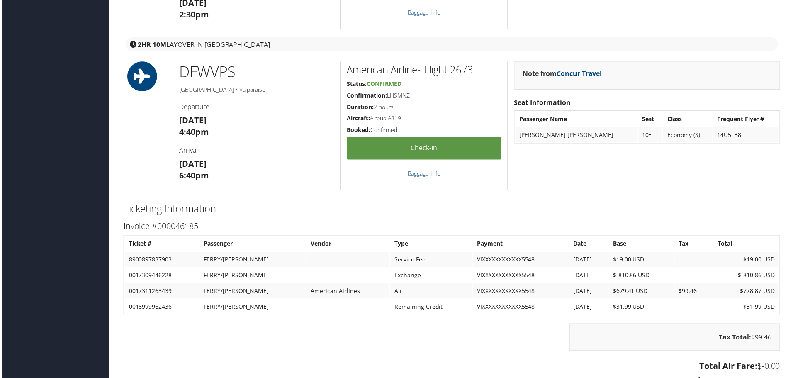
click at [319, 147] on h4 "Arrival" at bounding box center [256, 150] width 156 height 9
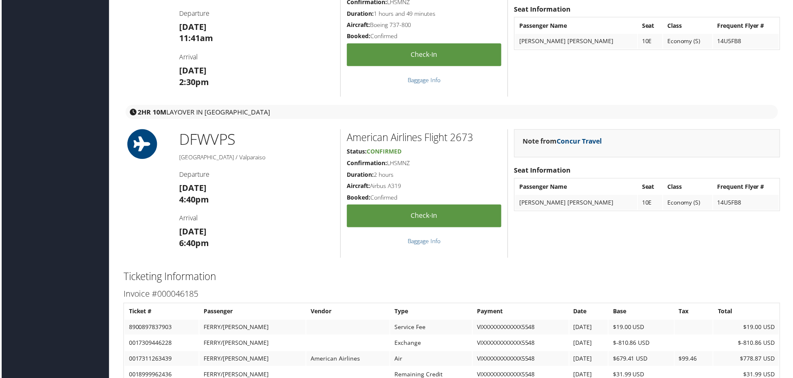
scroll to position [995, 0]
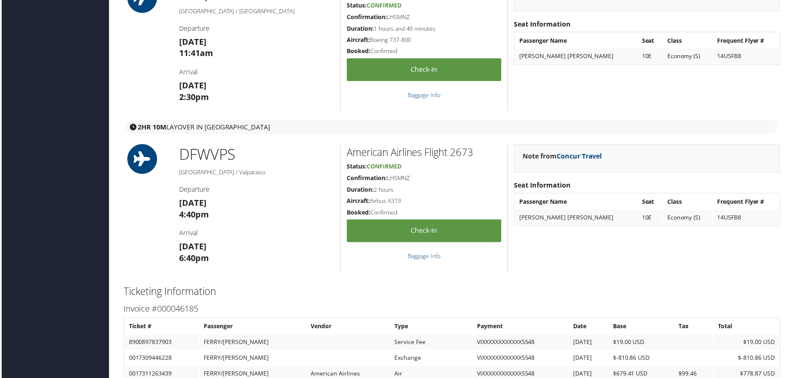
click at [557, 260] on div "Note from Concur Travel Seat Information Passenger Name Seat Class Frequent Fly…" at bounding box center [648, 209] width 280 height 129
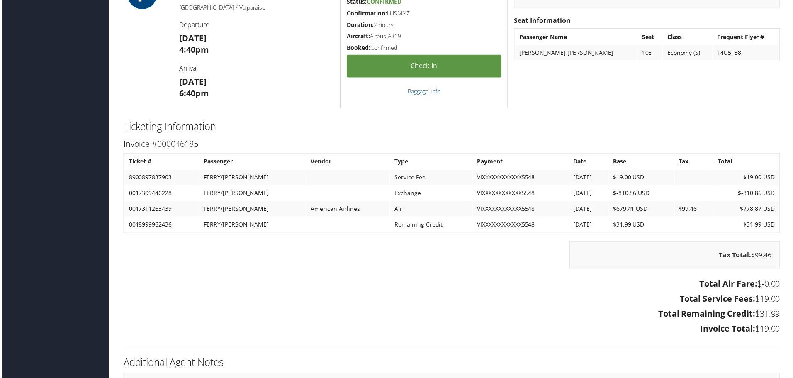
scroll to position [1161, 0]
